Goal: Answer question/provide support: Share knowledge or assist other users

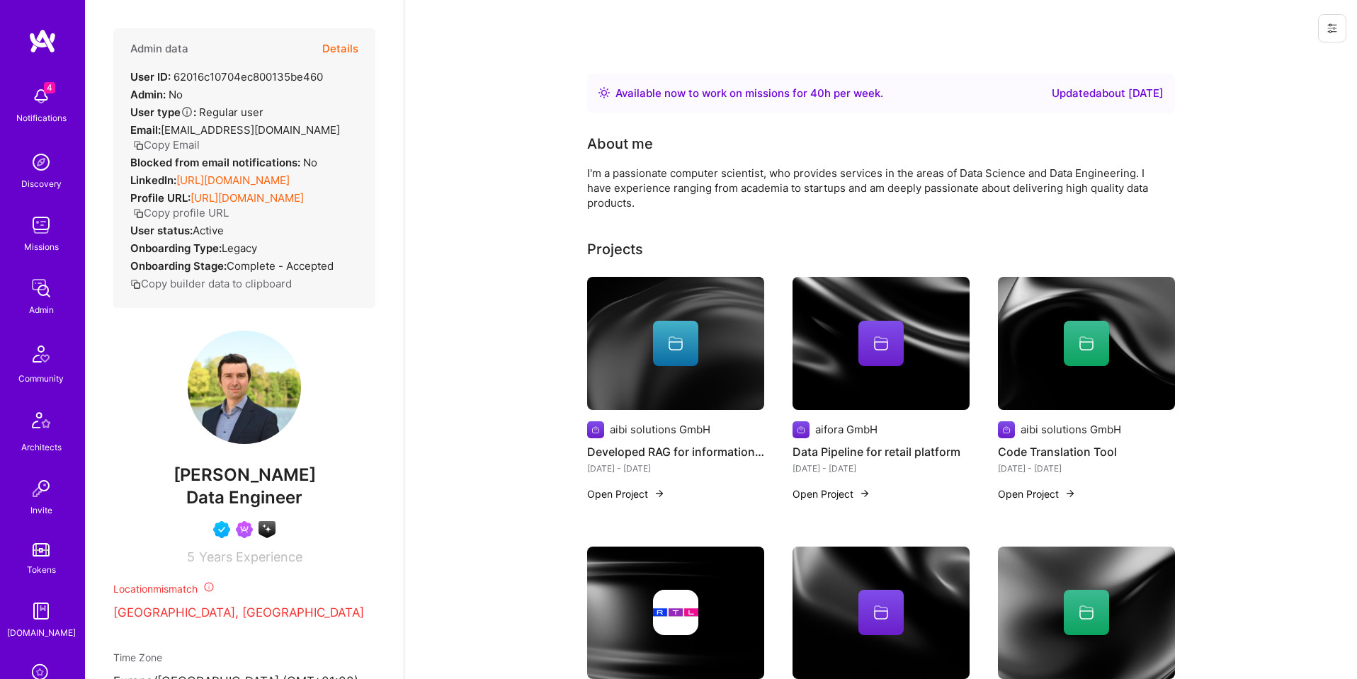
click at [276, 73] on div "User ID: 62016c10704ec800135be460" at bounding box center [226, 76] width 193 height 15
copy div "62016c10704ec800135be460"
click at [335, 45] on button "Details" at bounding box center [340, 48] width 36 height 41
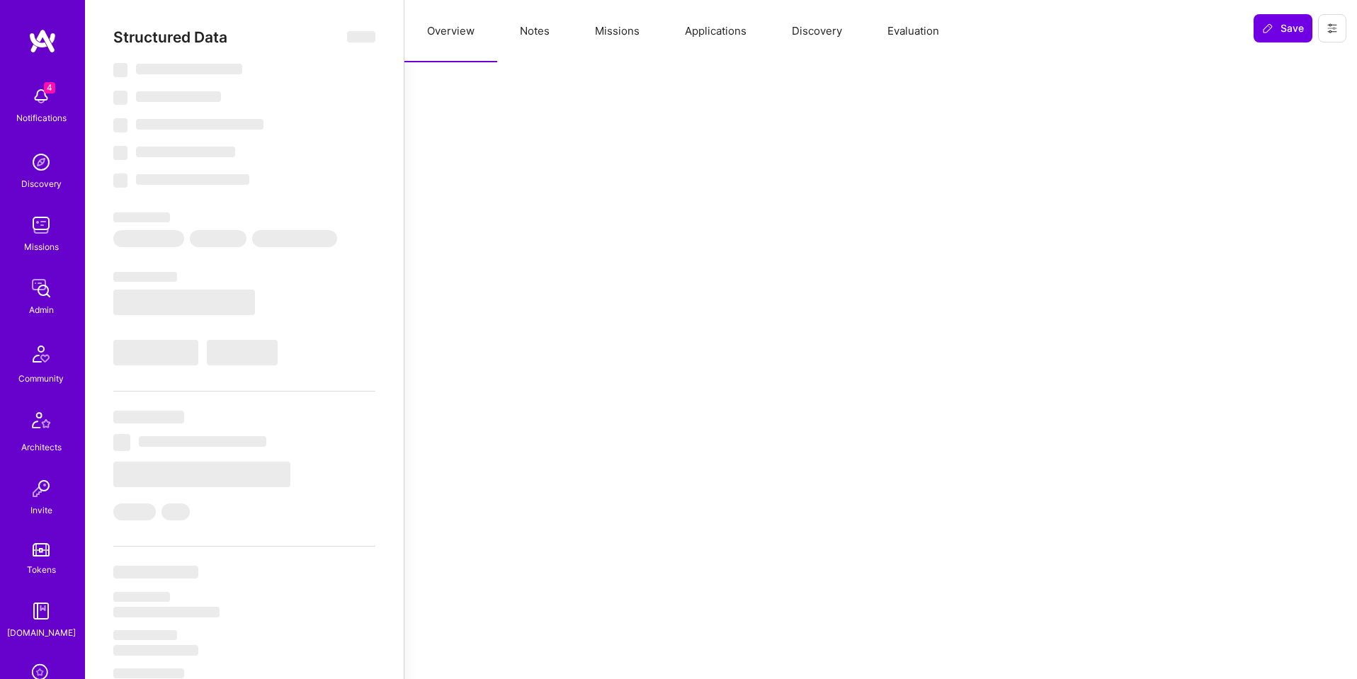
click at [641, 31] on button "Missions" at bounding box center [617, 31] width 90 height 62
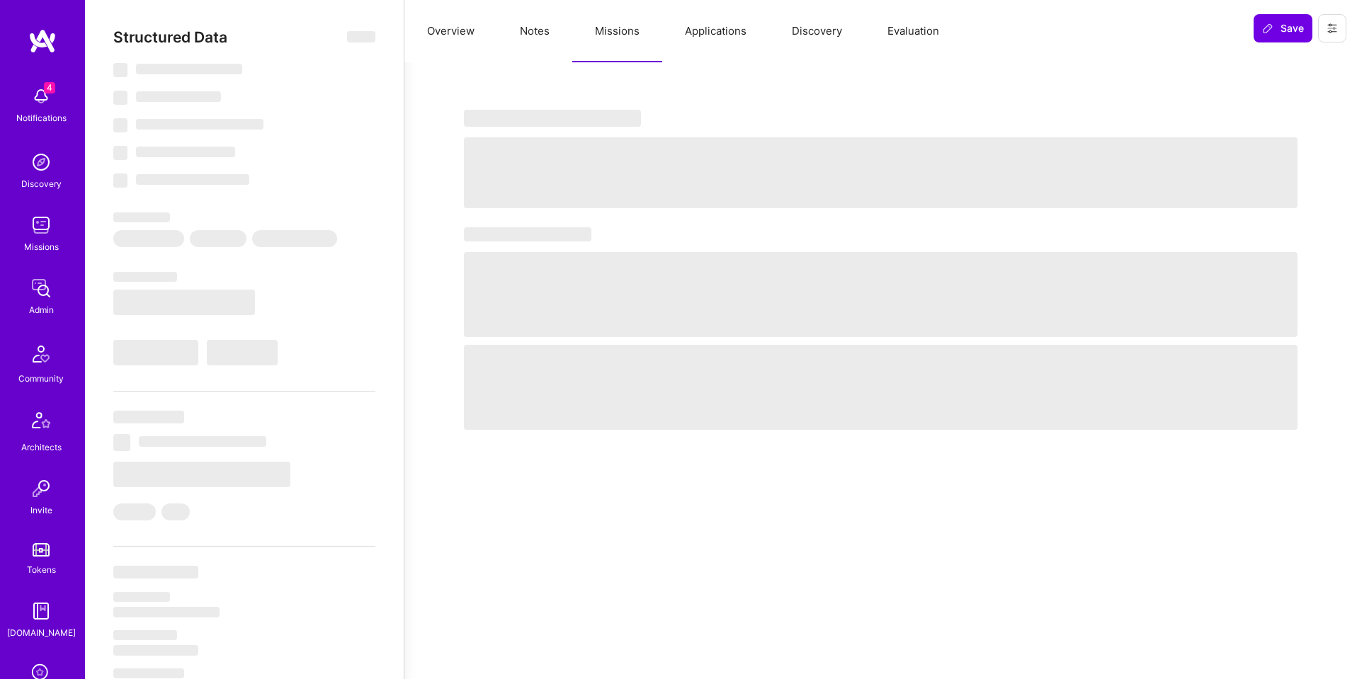
select select "Right Now"
select select "4"
select select "7"
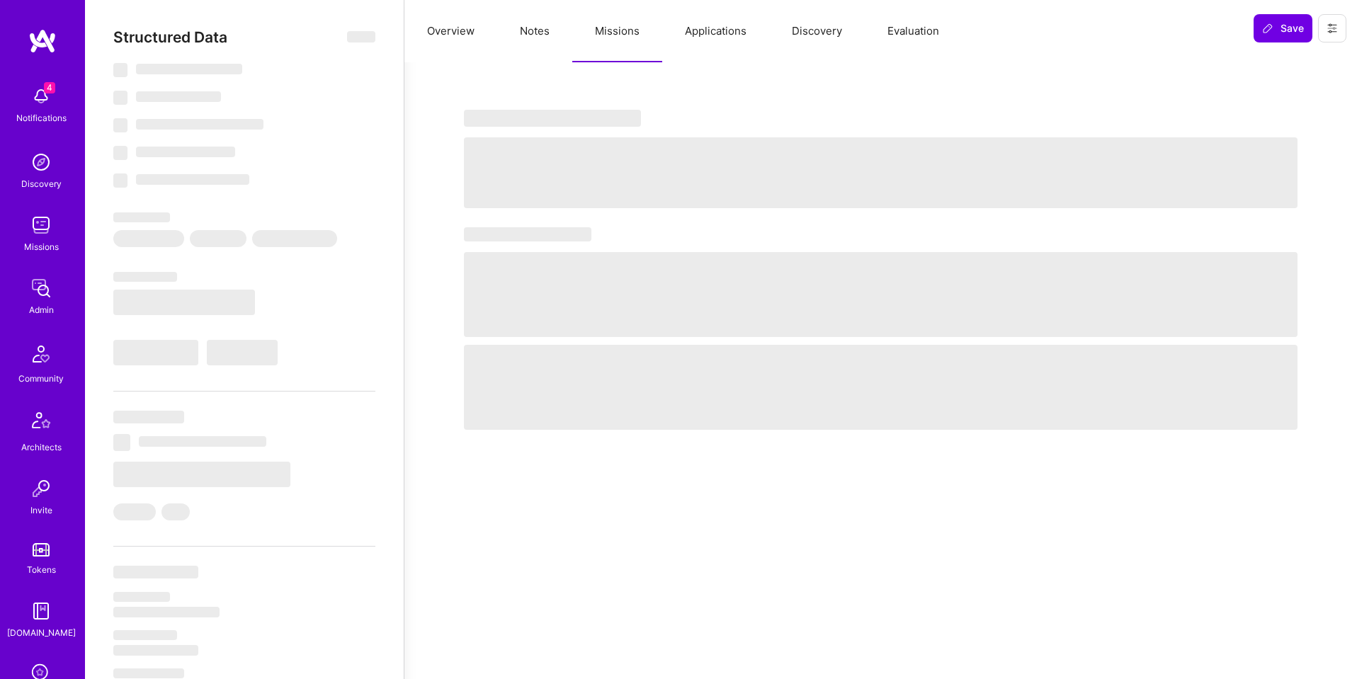
select select "DE"
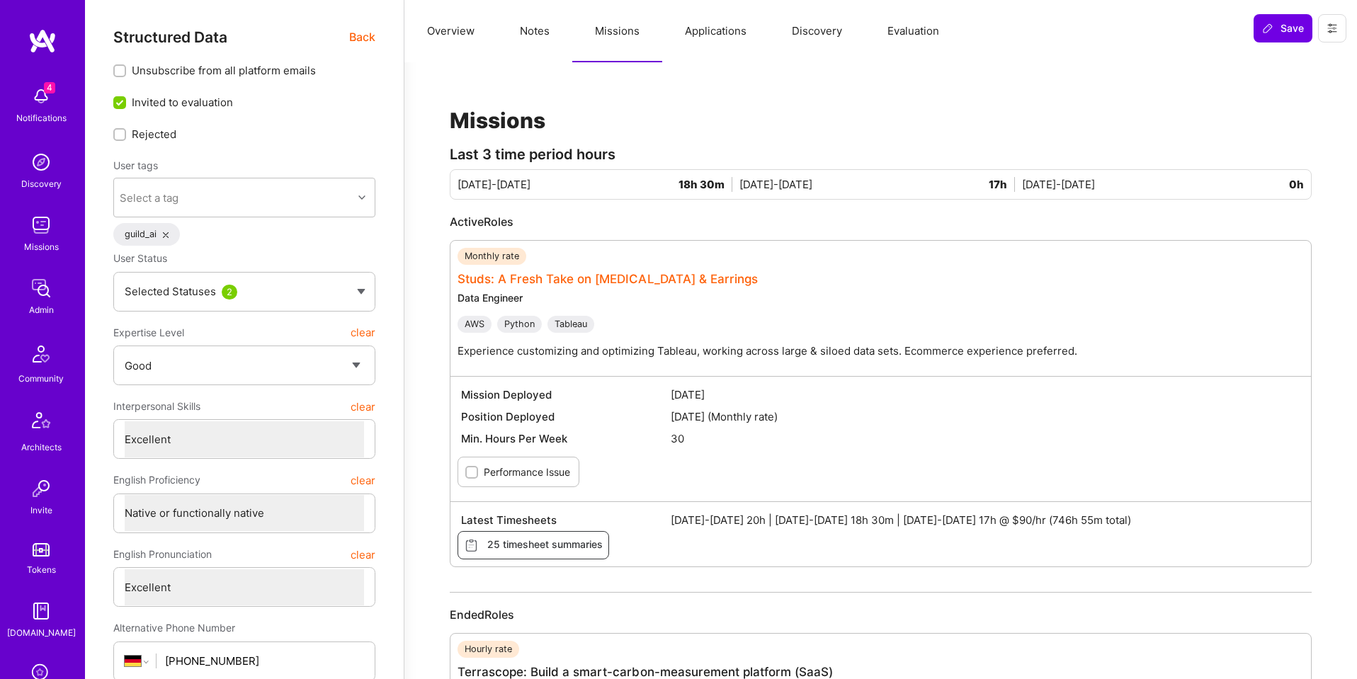
click at [678, 276] on link "Studs: A Fresh Take on [MEDICAL_DATA] & Earrings" at bounding box center [608, 279] width 300 height 14
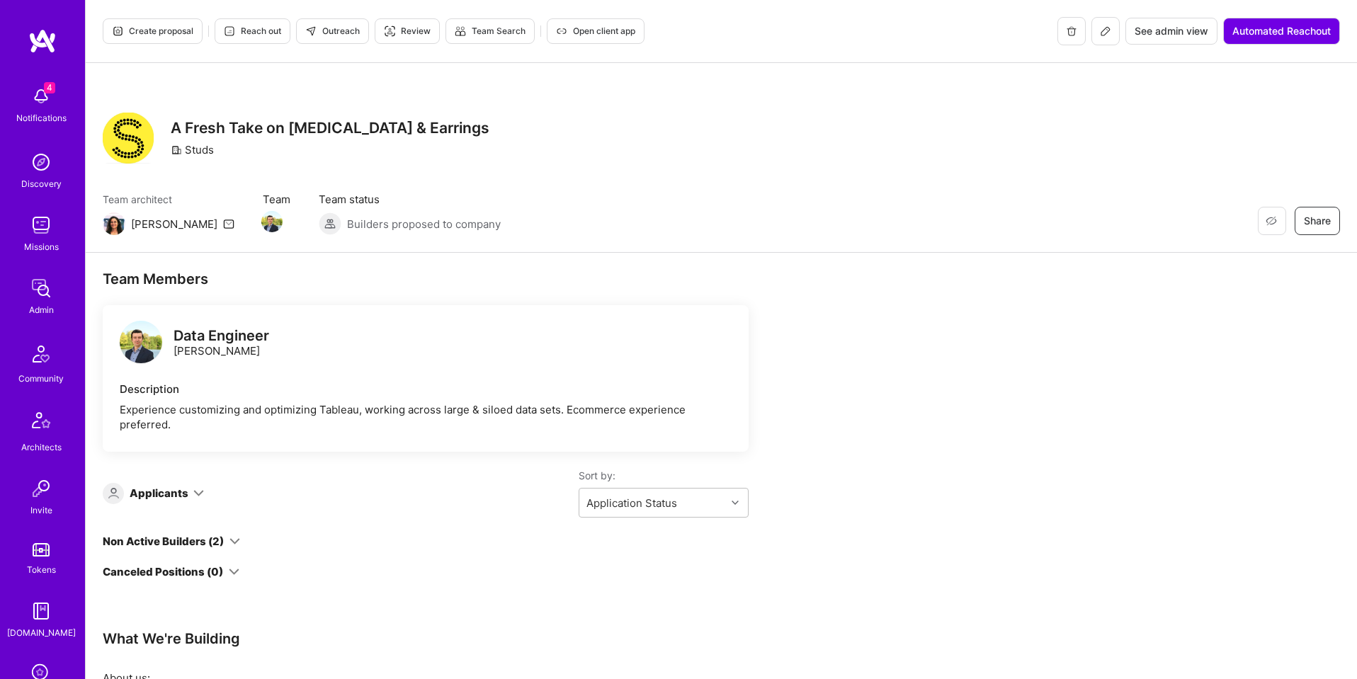
click at [1166, 28] on span "See admin view" at bounding box center [1172, 31] width 74 height 14
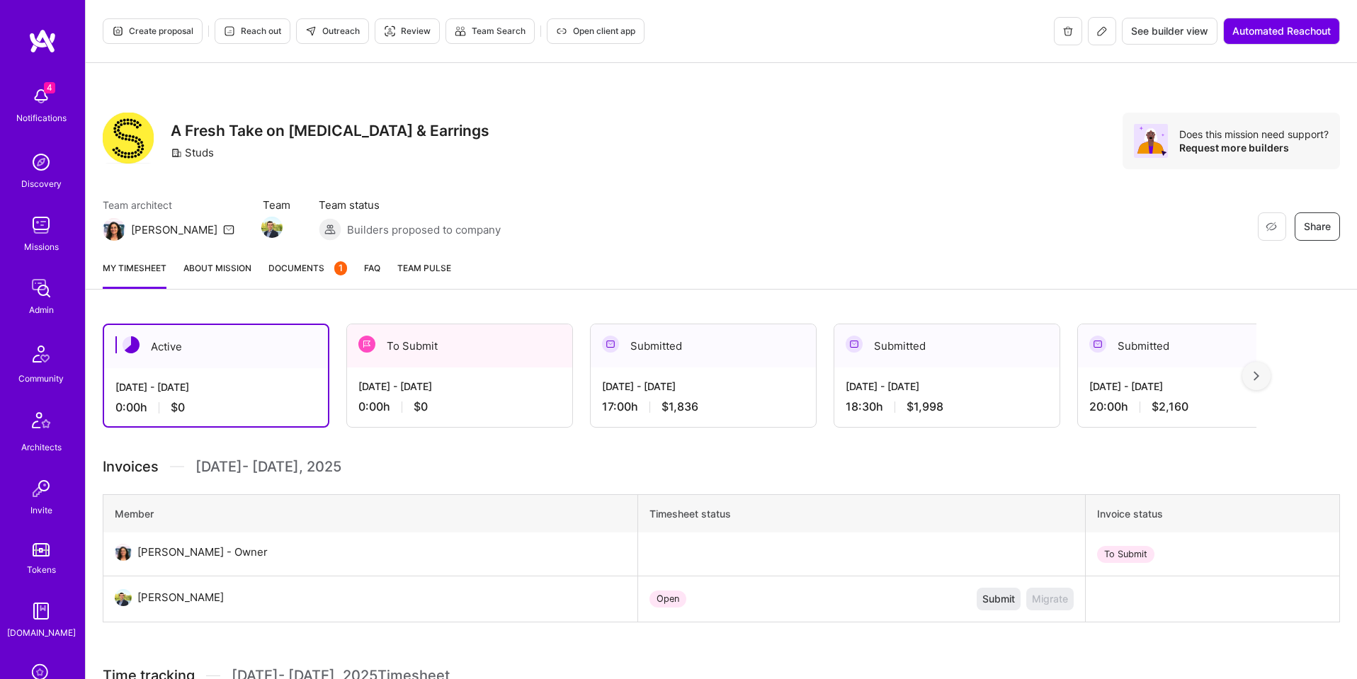
scroll to position [13, 0]
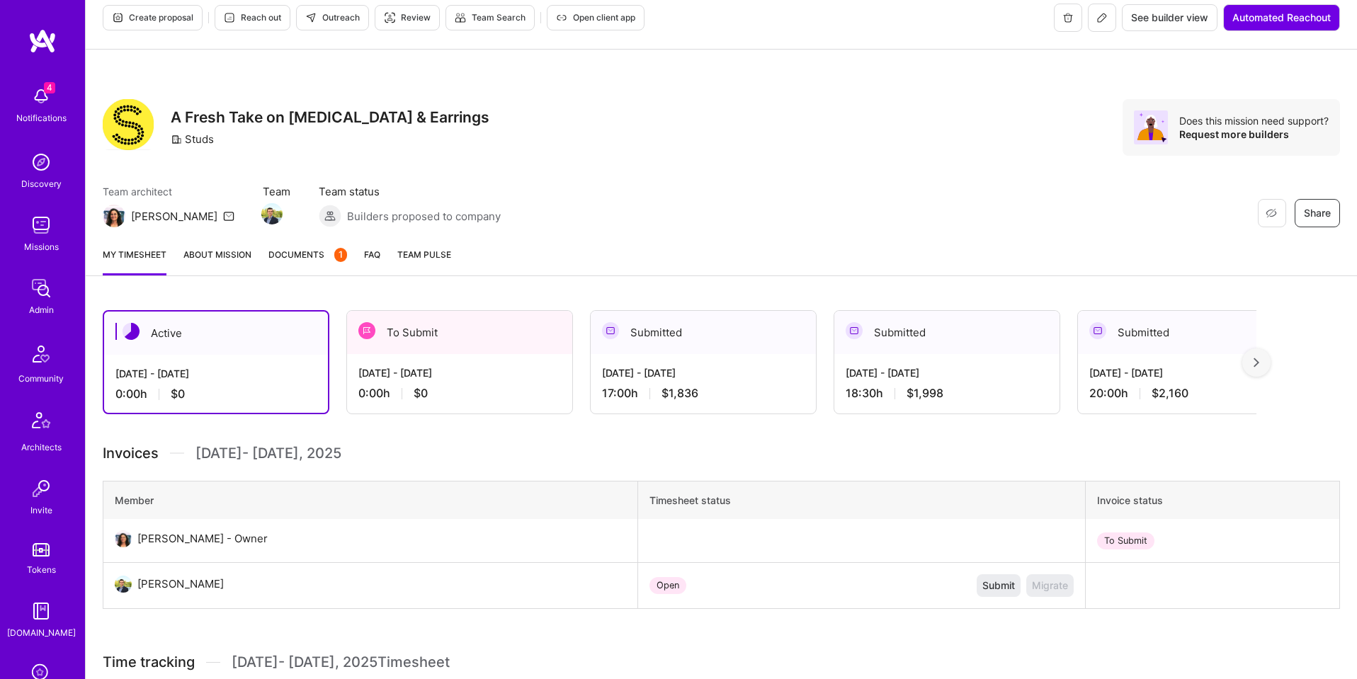
click at [513, 389] on div "0:00 h $0" at bounding box center [459, 393] width 203 height 15
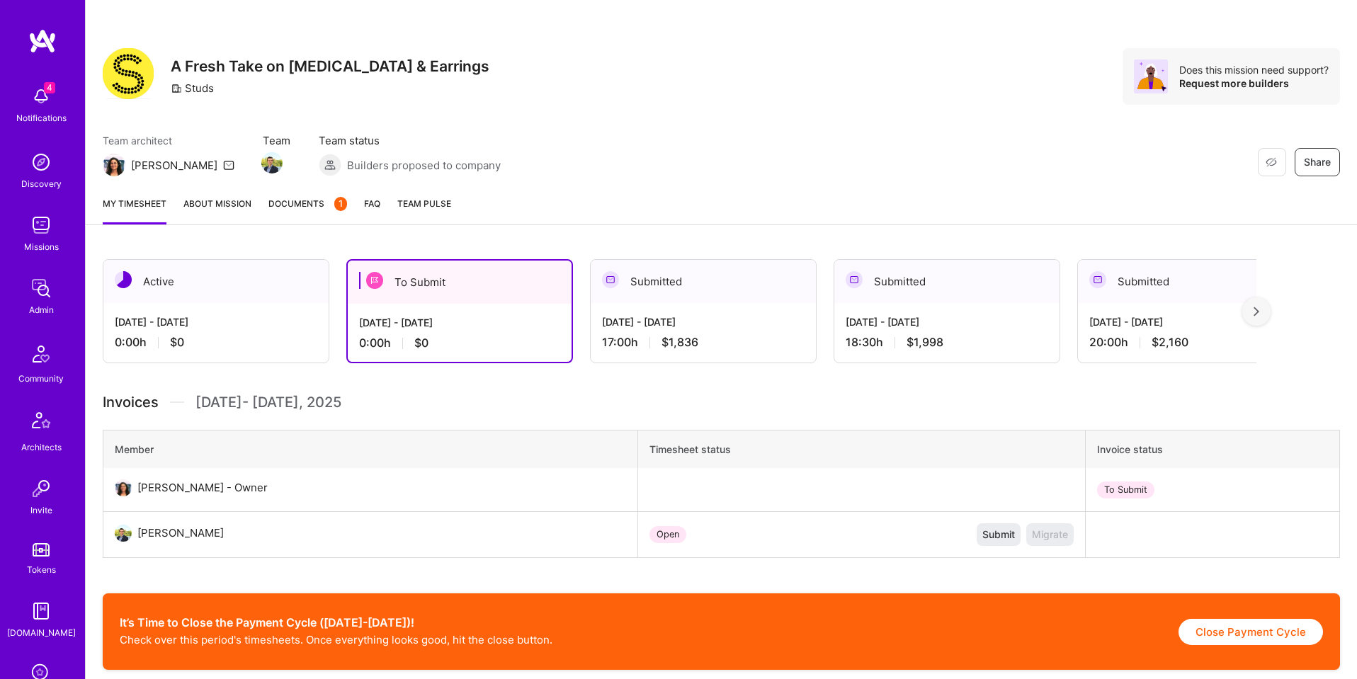
scroll to position [62, 0]
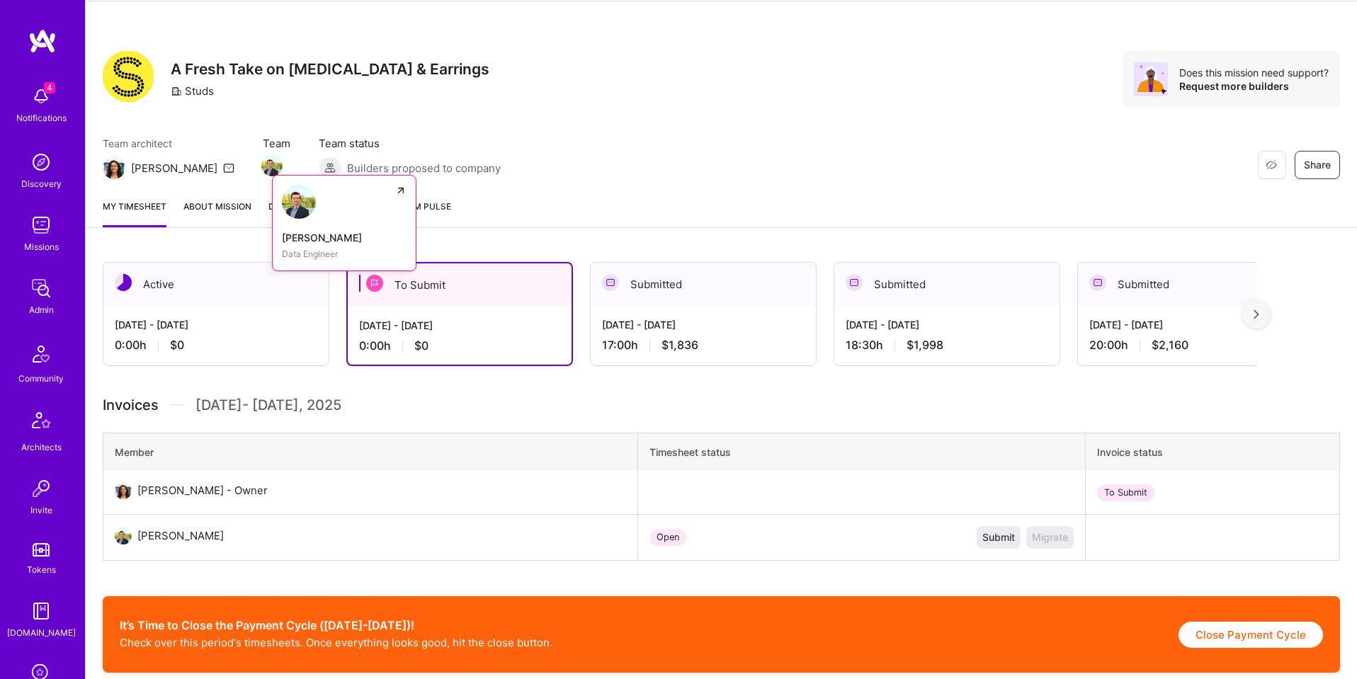
click at [261, 165] on img at bounding box center [271, 165] width 21 height 21
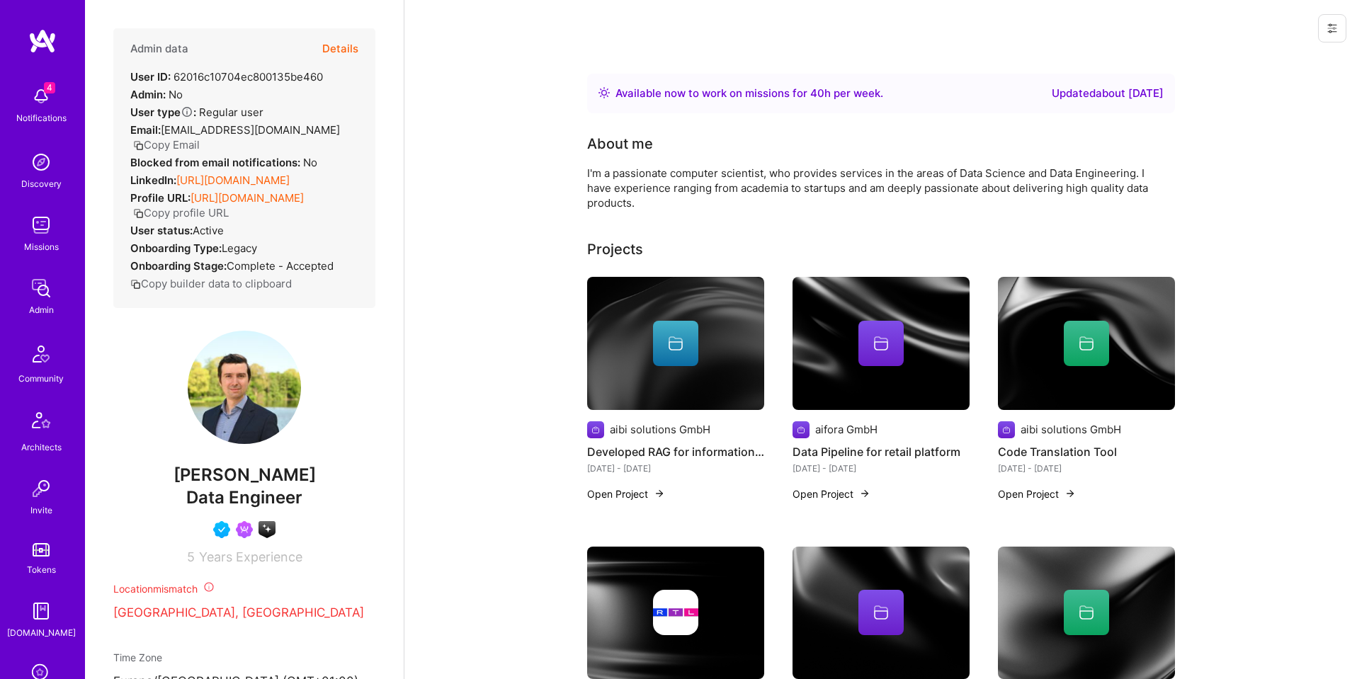
click at [347, 48] on button "Details" at bounding box center [340, 48] width 36 height 41
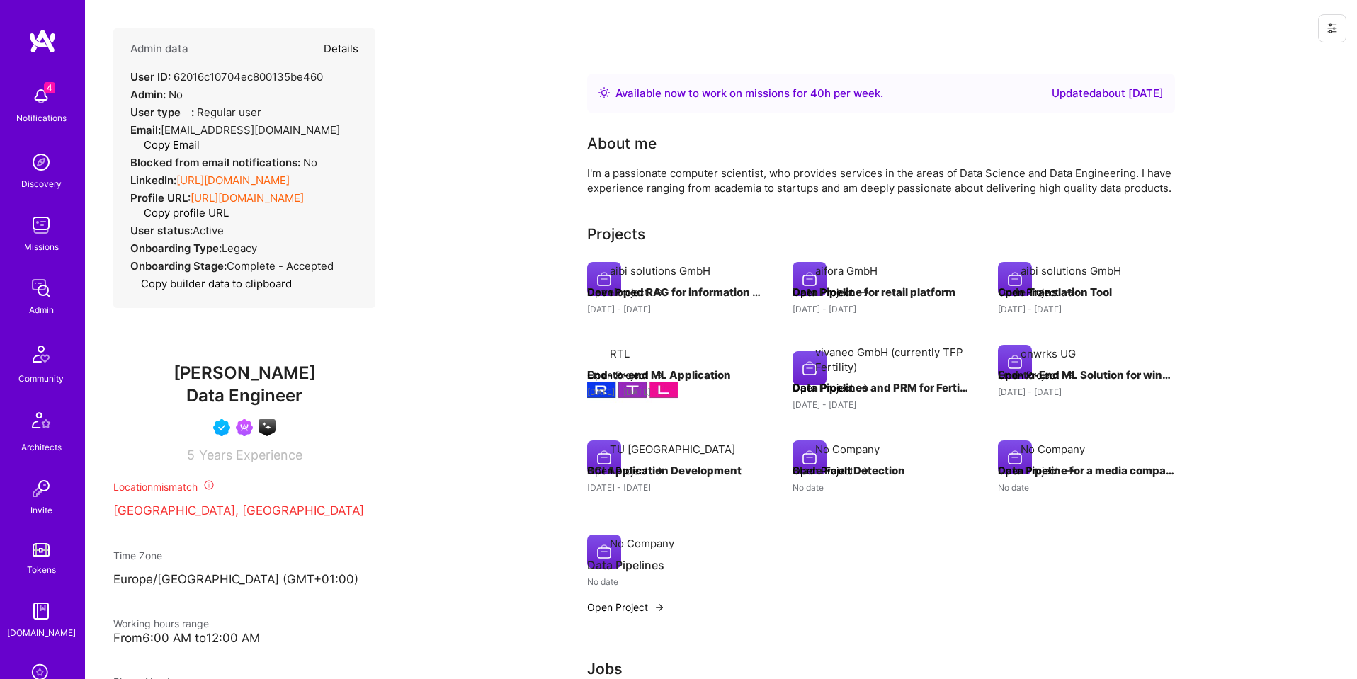
type textarea "x"
select select "4"
select select "7"
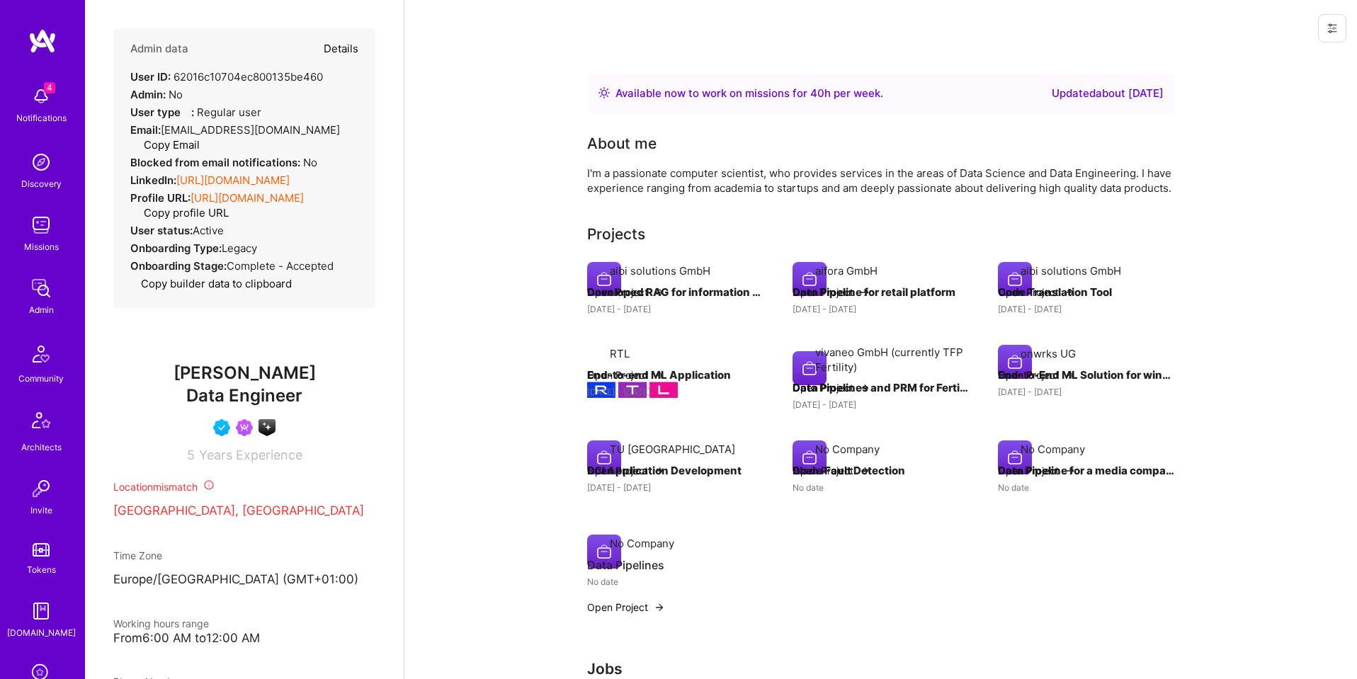
select select "DE"
select select "Right Now"
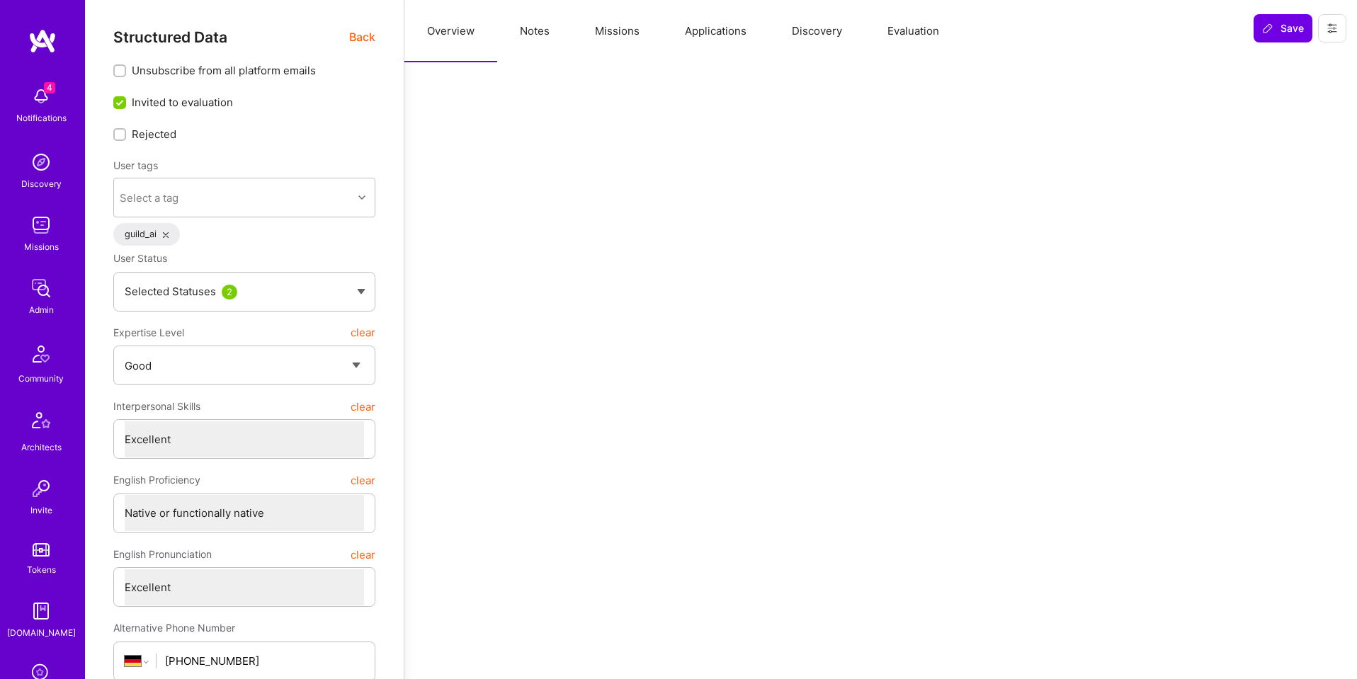
click at [607, 33] on button "Missions" at bounding box center [617, 31] width 90 height 62
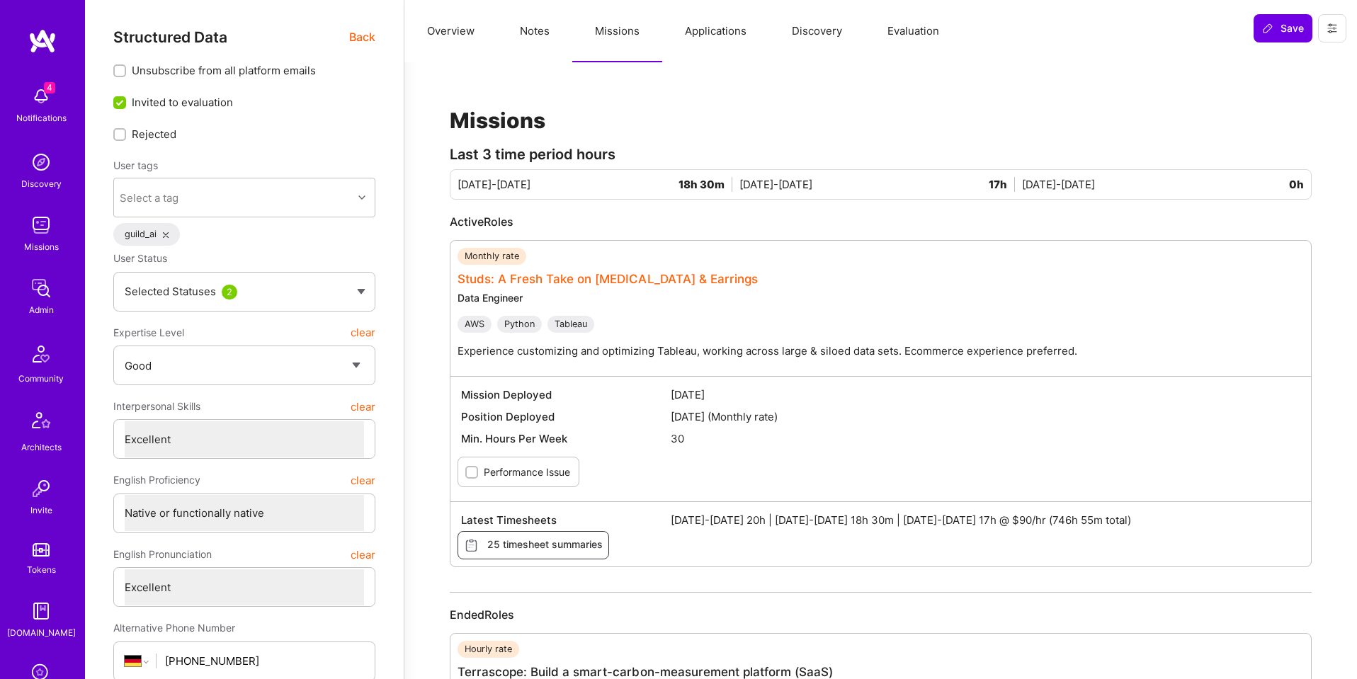
click at [619, 279] on link "Studs: A Fresh Take on [MEDICAL_DATA] & Earrings" at bounding box center [608, 279] width 300 height 14
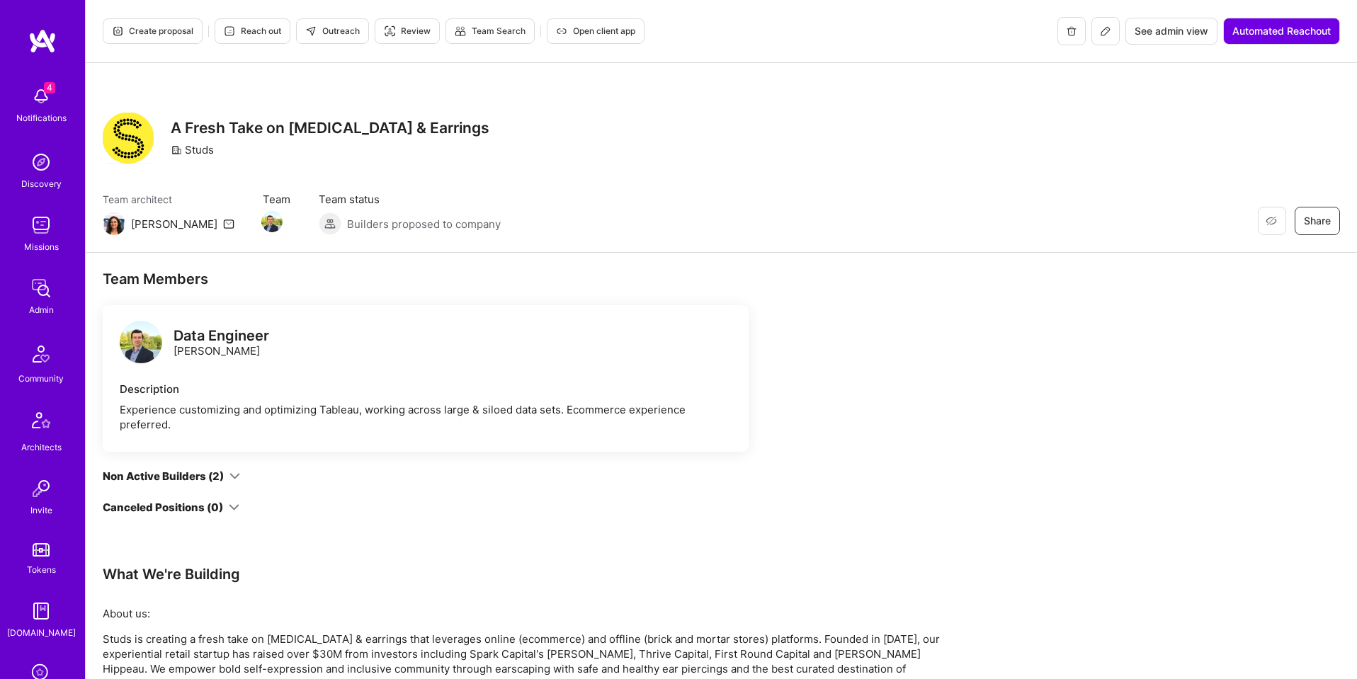
click at [1152, 36] on span "See admin view" at bounding box center [1172, 31] width 74 height 14
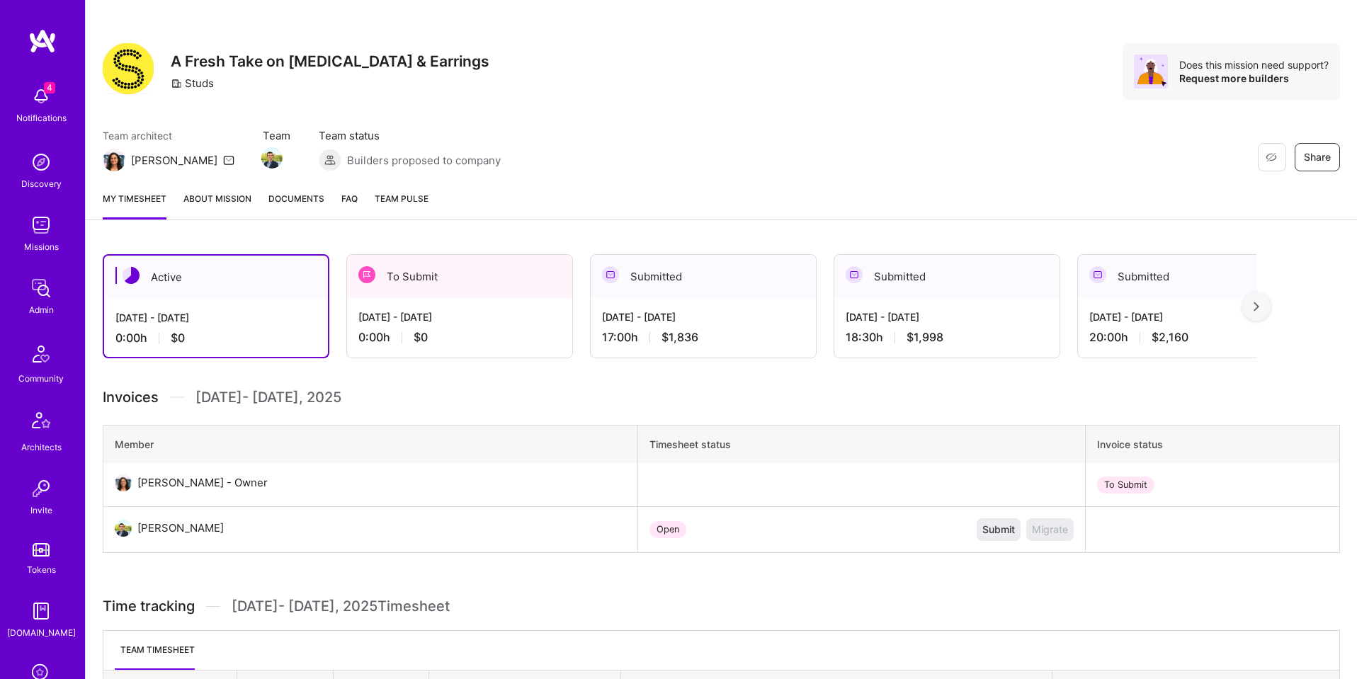
scroll to position [71, 0]
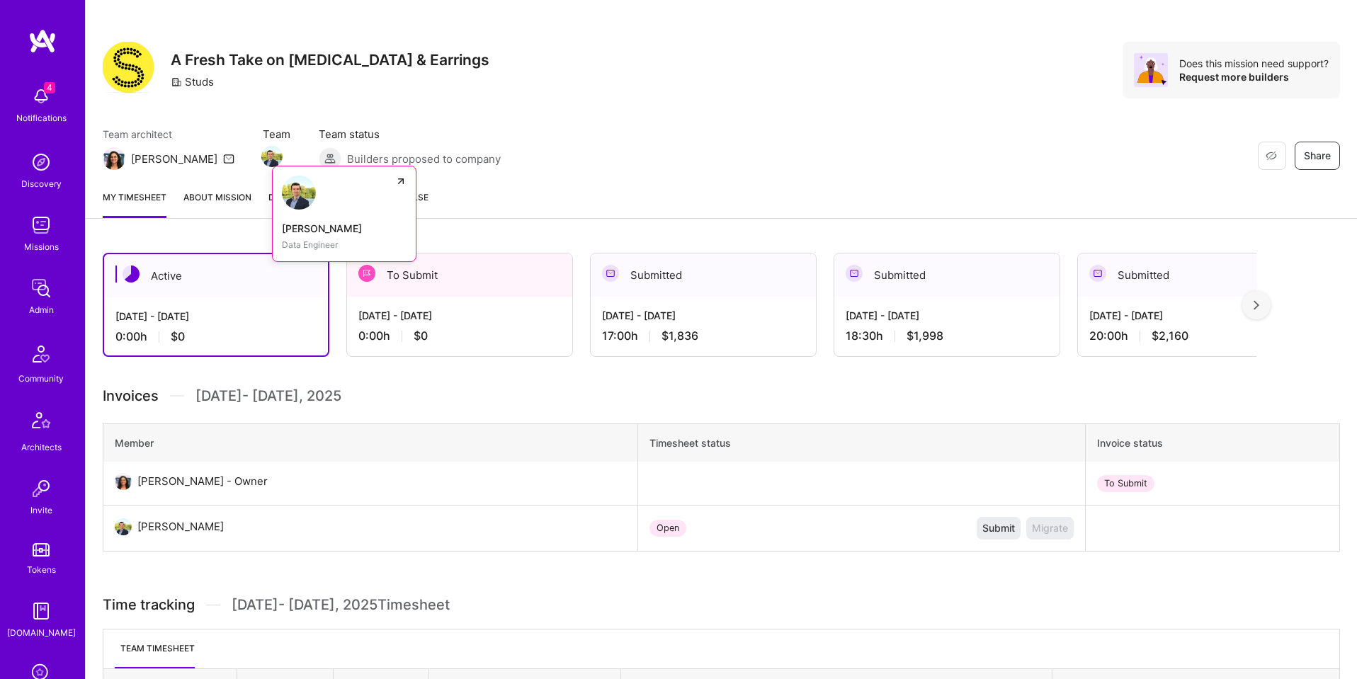
click at [261, 152] on img at bounding box center [271, 156] width 21 height 21
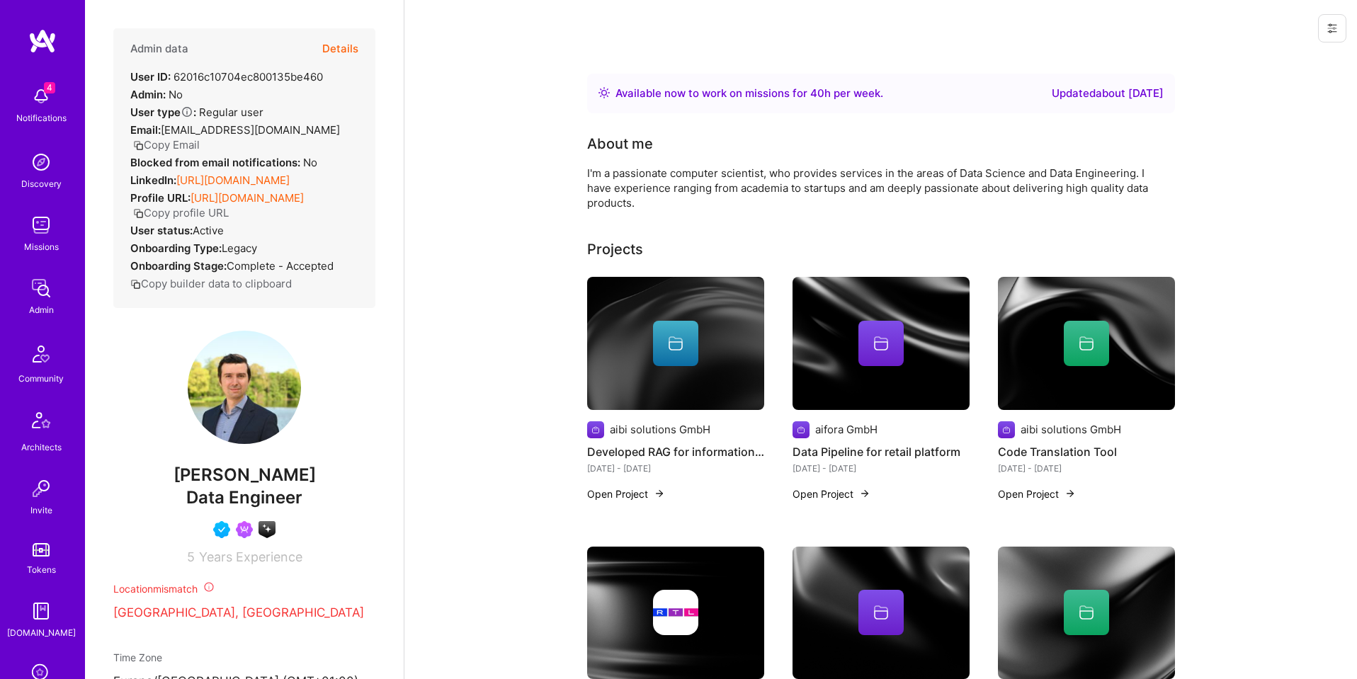
click at [1338, 34] on button at bounding box center [1332, 28] width 28 height 28
click at [1293, 60] on button "Login as Kiril" at bounding box center [1280, 60] width 131 height 36
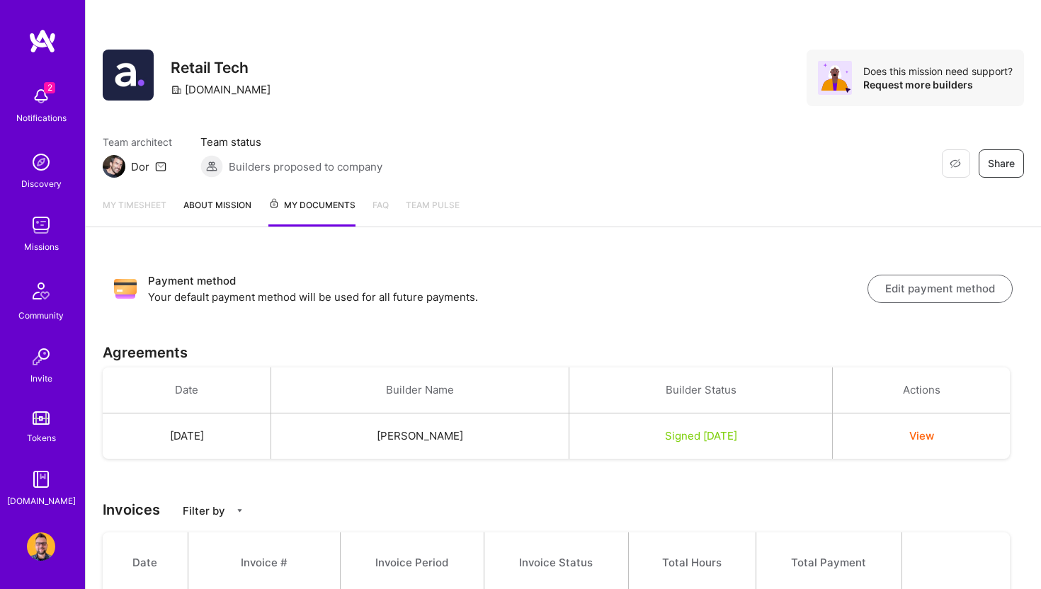
scroll to position [271, 0]
